Goal: Complete application form

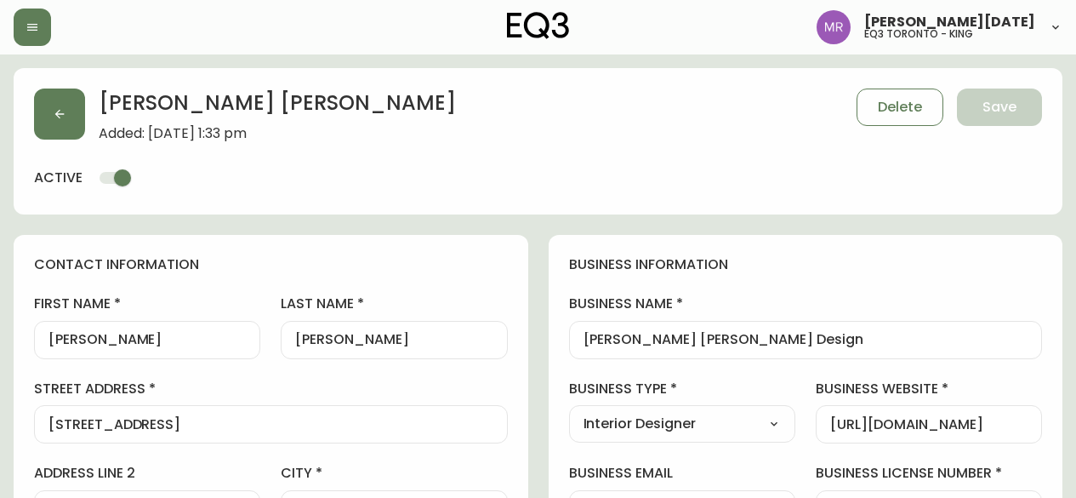
select select "ON"
select select "CA"
select select "CA_EN"
select select "Outreach from a Trade Rep"
select select "Interior Designer"
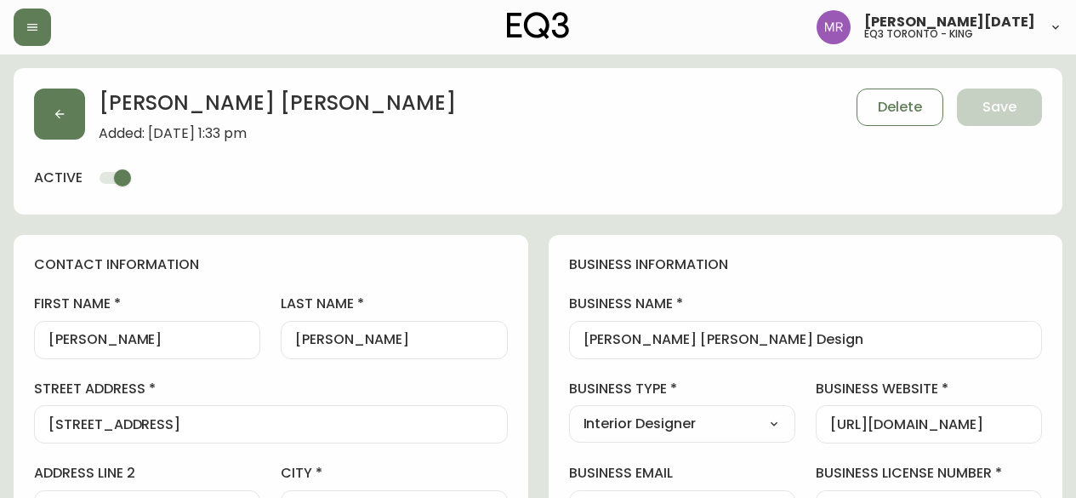
select select "cjw10z96q005b6gs00r6w7pwt"
select select "false"
click at [60, 122] on button "button" at bounding box center [59, 113] width 51 height 51
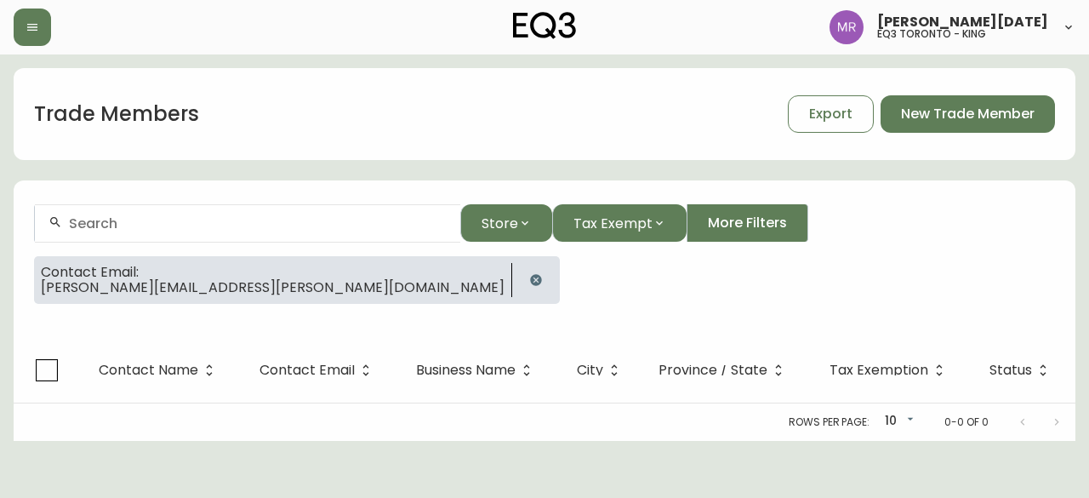
click at [530, 275] on icon "button" at bounding box center [535, 279] width 11 height 11
